Goal: Task Accomplishment & Management: Manage account settings

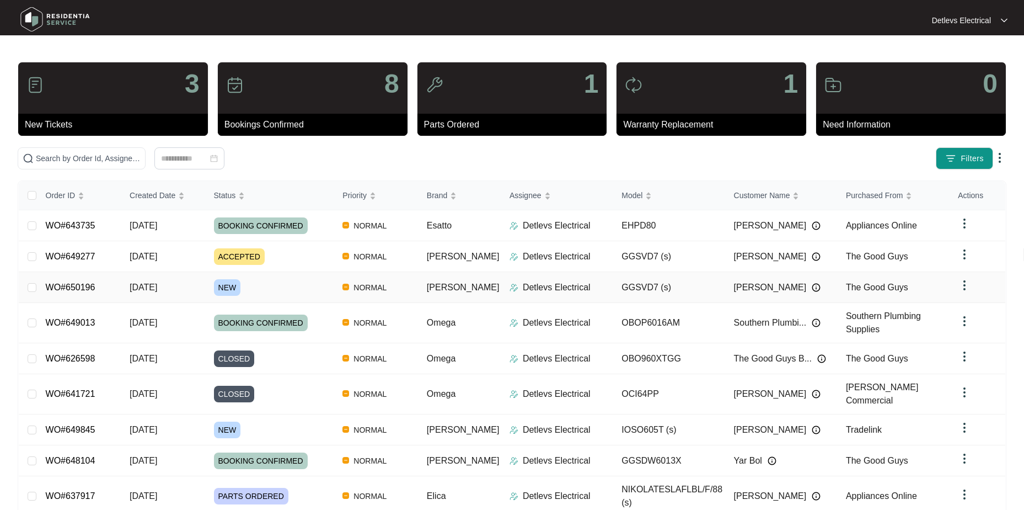
click at [95, 293] on div "Order ID Created Date Status Priority Brand Assignee Model Customer Name Purcha…" at bounding box center [512, 377] width 987 height 393
drag, startPoint x: 96, startPoint y: 286, endPoint x: -44, endPoint y: 284, distance: 139.6
click at [0, 284] on html "Detlevs Electrical Detlevs El... 3 New Tickets 8 Bookings Confirmed 1 Parts Ord…" at bounding box center [512, 300] width 1024 height 601
click at [339, 279] on div "Order ID Created Date Status Priority Brand Assignee Model Customer Name Purcha…" at bounding box center [512, 377] width 987 height 393
click at [93, 284] on link "WO#650196" at bounding box center [71, 286] width 50 height 9
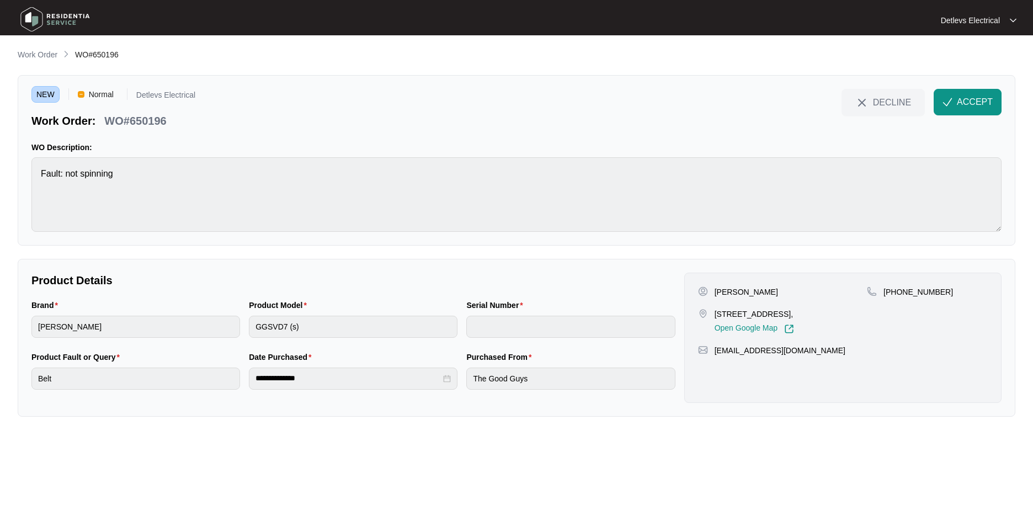
click at [252, 141] on div "NEW Normal Detlevs Electrical Work Order: WO#650196 DECLINE ACCEPT WO Descripti…" at bounding box center [516, 160] width 997 height 170
click at [275, 130] on div "NEW Normal Detlevs Electrical Work Order: WO#650196 DECLINE ACCEPT WO Descripti…" at bounding box center [516, 160] width 997 height 170
drag, startPoint x: 730, startPoint y: 323, endPoint x: 716, endPoint y: 314, distance: 17.1
click at [716, 314] on p "[STREET_ADDRESS]," at bounding box center [753, 313] width 79 height 11
copy p "[STREET_ADDRESS]"
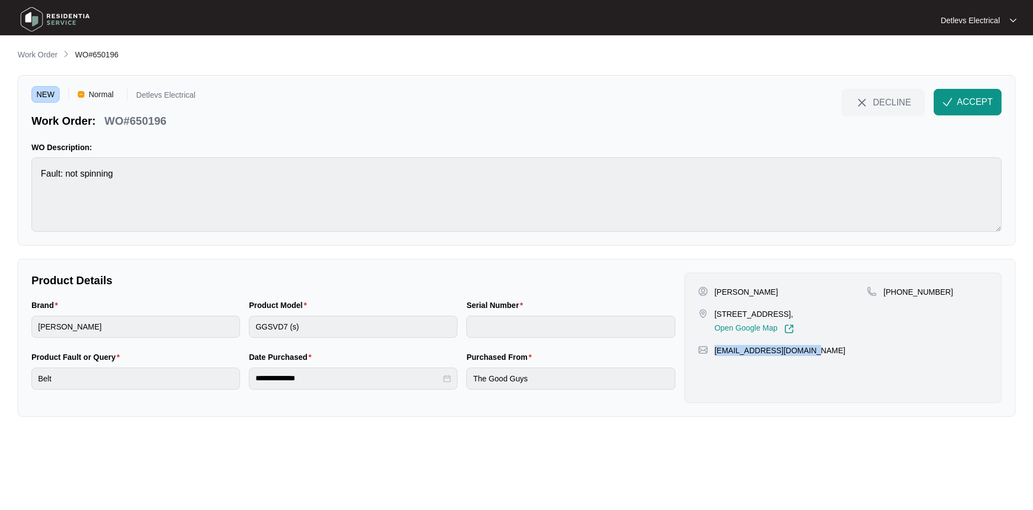
drag, startPoint x: 802, startPoint y: 365, endPoint x: 714, endPoint y: 369, distance: 87.2
click at [714, 369] on div "Basil Alias 1/27 RossRoad Crestwood Queanbeyan 2620, Open Google Map +614357397…" at bounding box center [842, 338] width 317 height 130
copy p "[EMAIL_ADDRESS][DOMAIN_NAME]"
drag, startPoint x: 939, startPoint y: 293, endPoint x: 898, endPoint y: 292, distance: 41.4
click at [898, 292] on div "[PHONE_NUMBER]" at bounding box center [927, 291] width 121 height 11
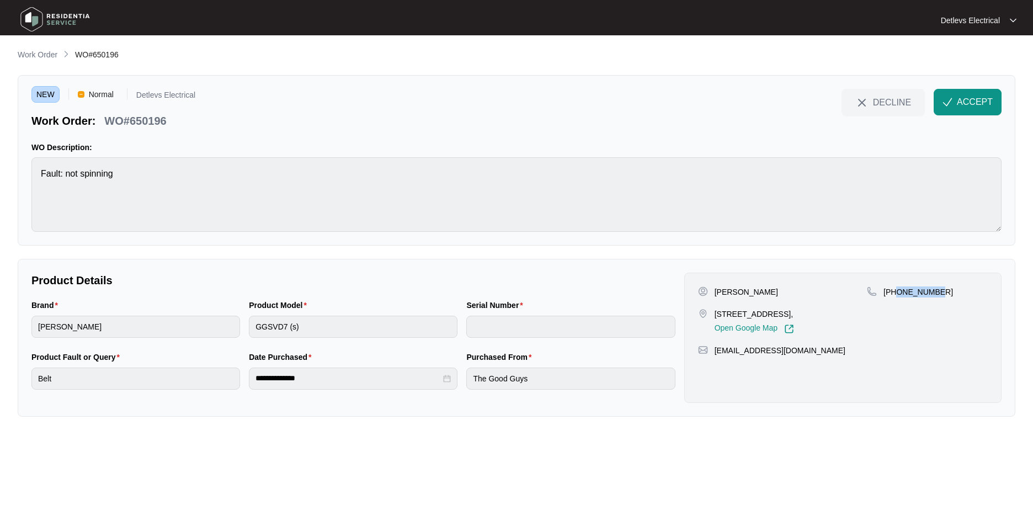
copy p "435739777"
click at [950, 97] on img "button" at bounding box center [947, 102] width 10 height 10
